Goal: Task Accomplishment & Management: Manage account settings

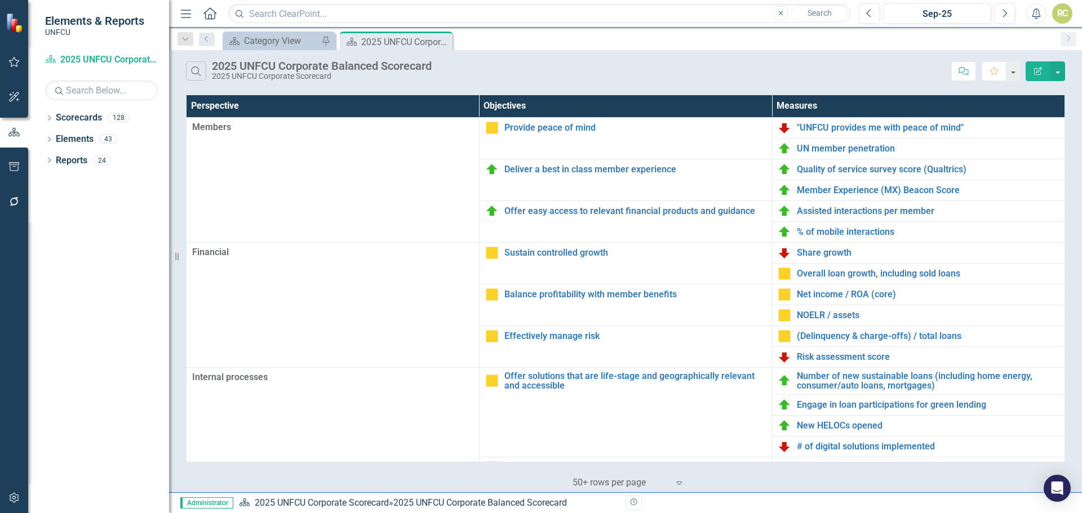
scroll to position [244, 0]
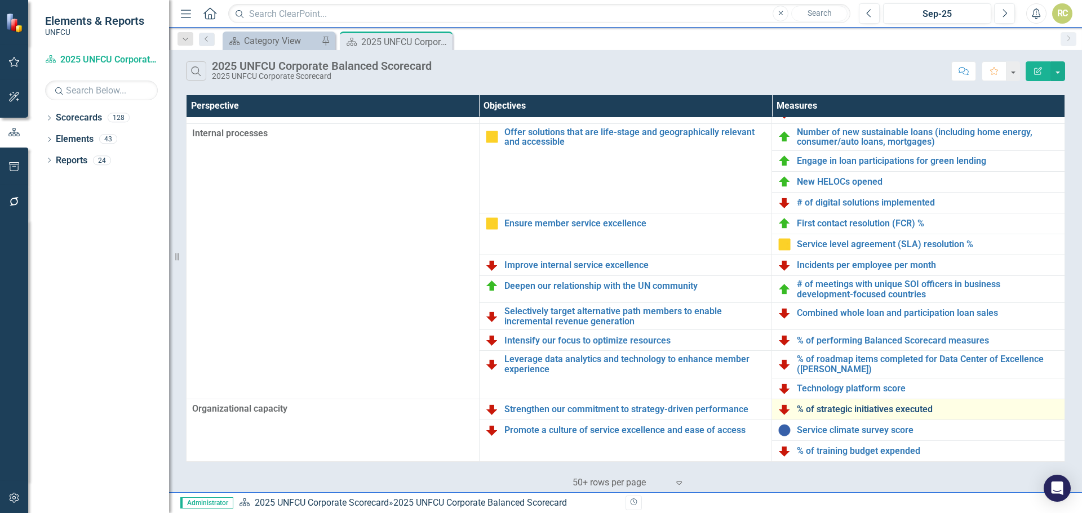
click at [836, 411] on link "% of strategic initiatives executed" at bounding box center [928, 410] width 262 height 10
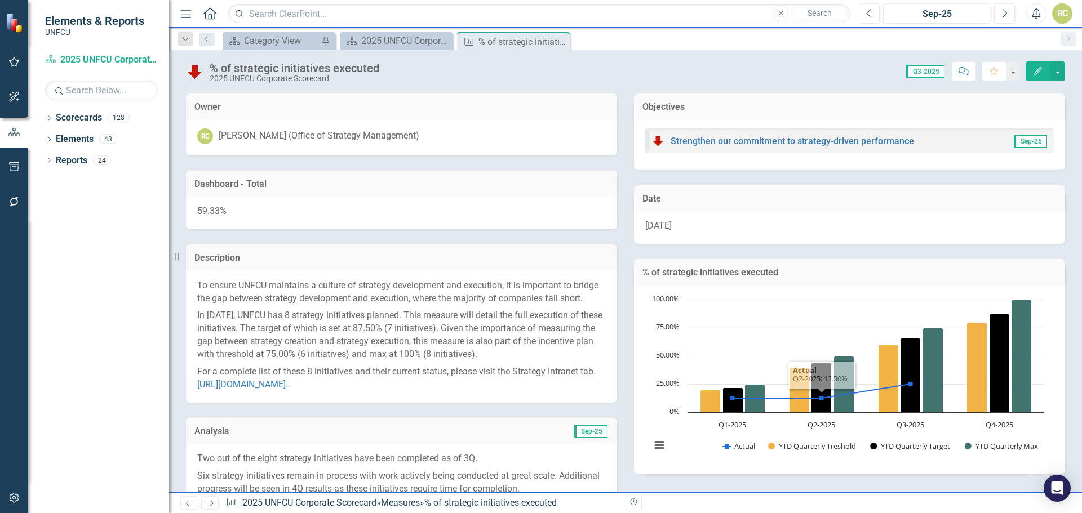
click at [651, 225] on span "[DATE]" at bounding box center [658, 225] width 26 height 11
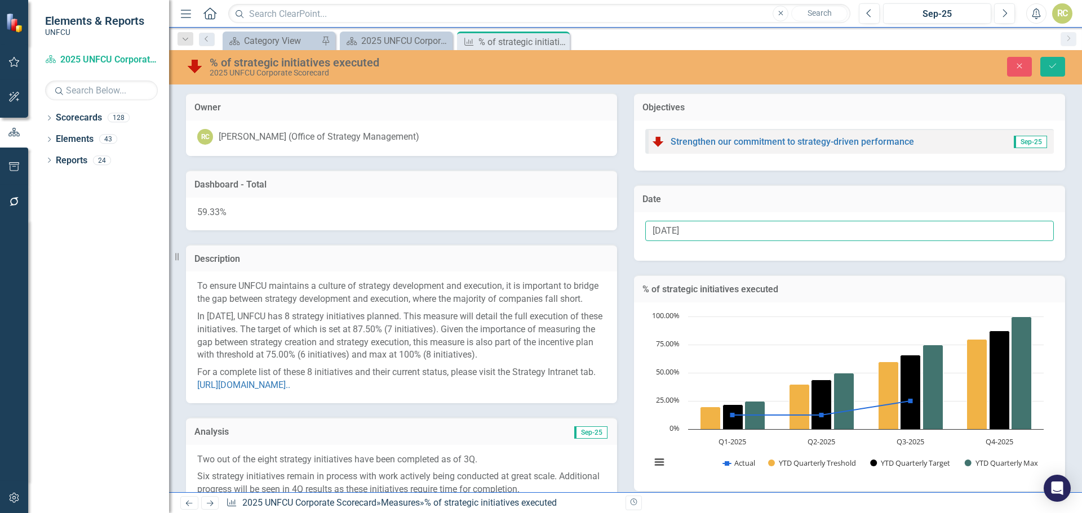
drag, startPoint x: 674, startPoint y: 232, endPoint x: 687, endPoint y: 276, distance: 46.5
click at [675, 232] on input "[DATE]" at bounding box center [849, 231] width 409 height 21
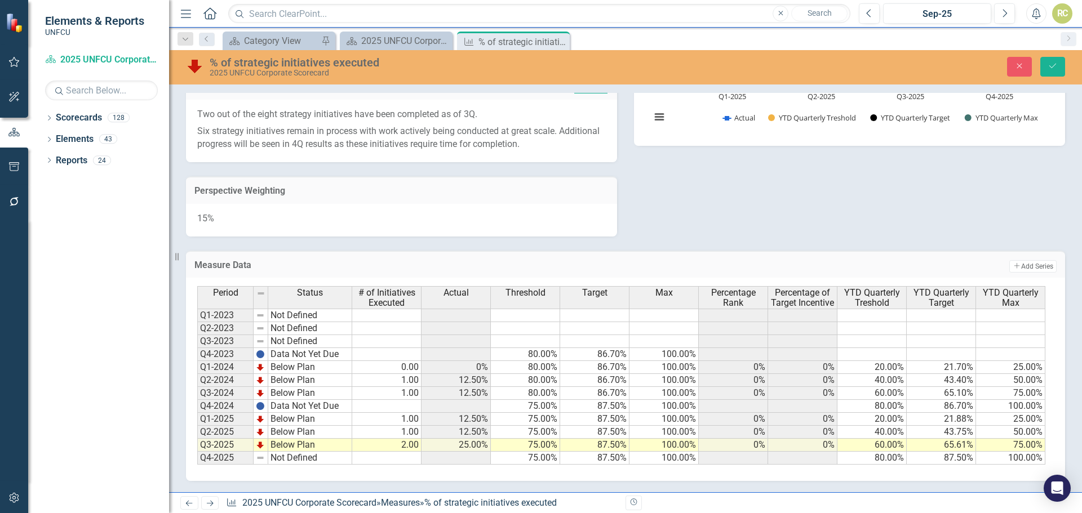
scroll to position [9, 0]
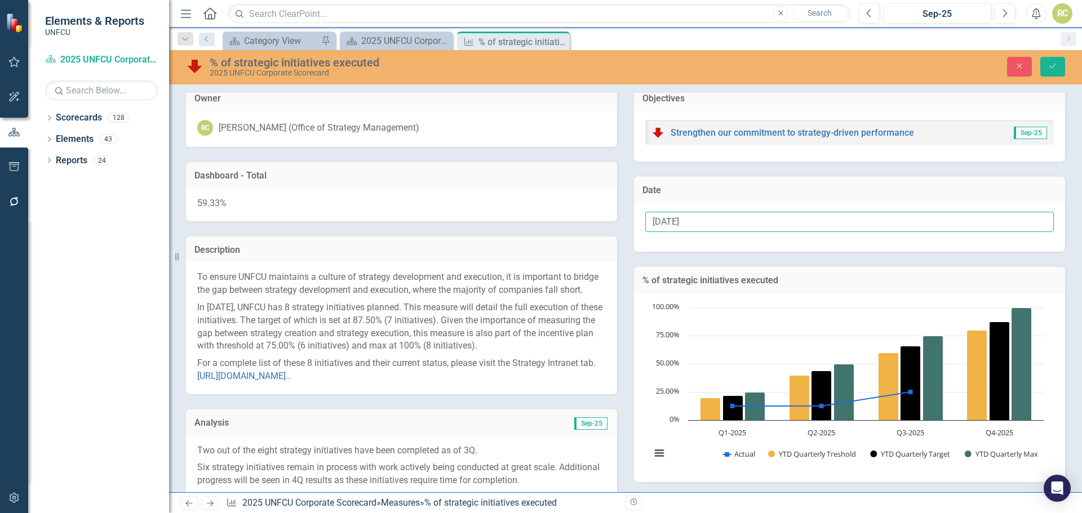
type input "[DATE]"
click at [219, 205] on span "59.33%" at bounding box center [211, 203] width 29 height 11
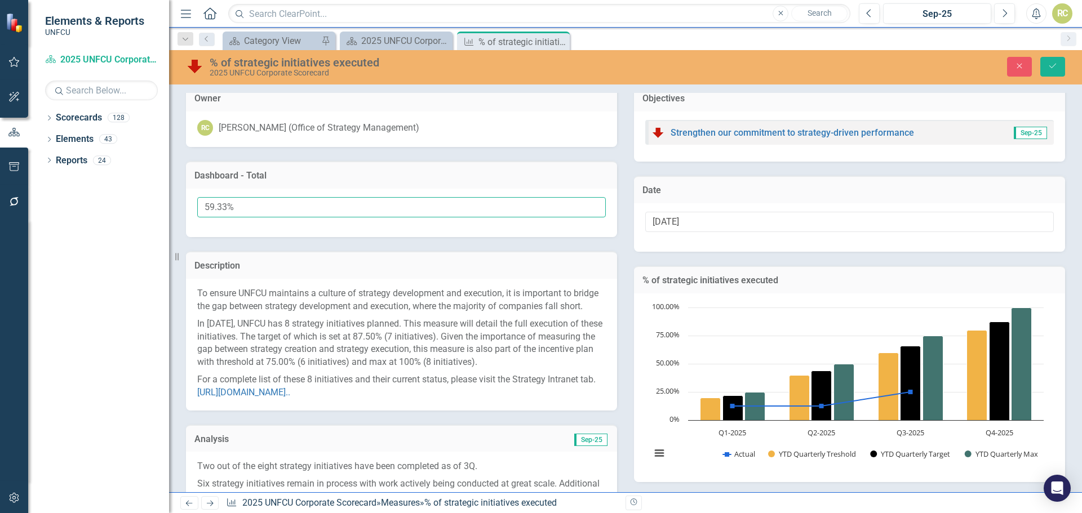
click at [225, 208] on input "59.33%" at bounding box center [401, 207] width 409 height 21
type input "78.18%"
click at [1053, 68] on icon "Save" at bounding box center [1053, 66] width 10 height 8
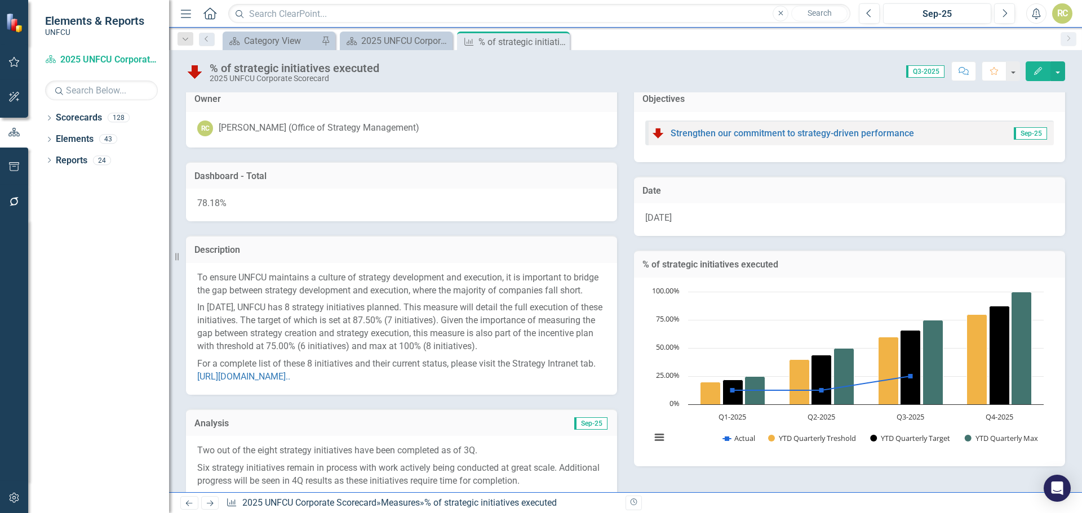
scroll to position [0, 0]
